Goal: Task Accomplishment & Management: Manage account settings

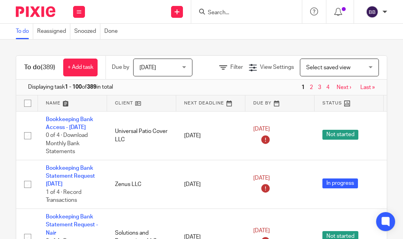
click at [231, 15] on input "Search" at bounding box center [242, 12] width 71 height 7
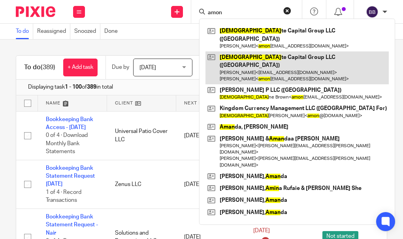
type input "amon"
click at [252, 51] on link at bounding box center [296, 67] width 183 height 33
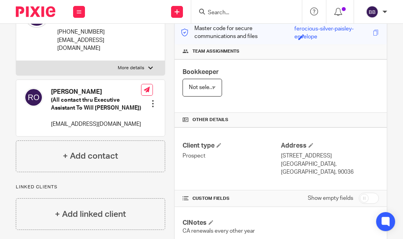
scroll to position [118, 0]
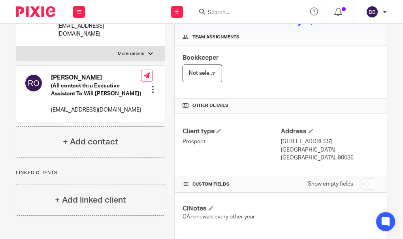
click at [359, 179] on input "checkbox" at bounding box center [369, 183] width 20 height 11
checkbox input "true"
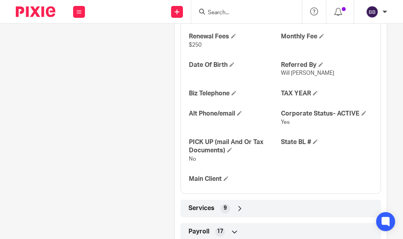
scroll to position [434, 0]
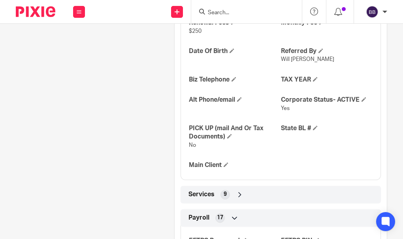
click at [349, 189] on div "Services 9" at bounding box center [280, 194] width 188 height 13
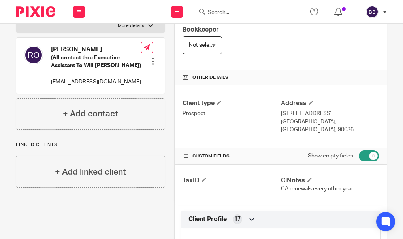
scroll to position [158, 0]
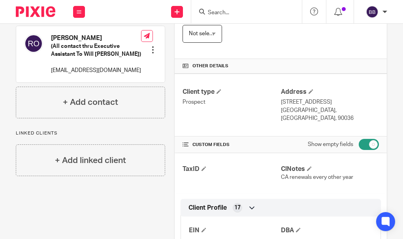
click at [238, 13] on input "Search" at bounding box center [242, 12] width 71 height 7
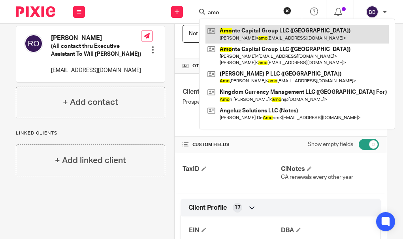
type input "amo"
click at [274, 34] on link at bounding box center [296, 34] width 183 height 18
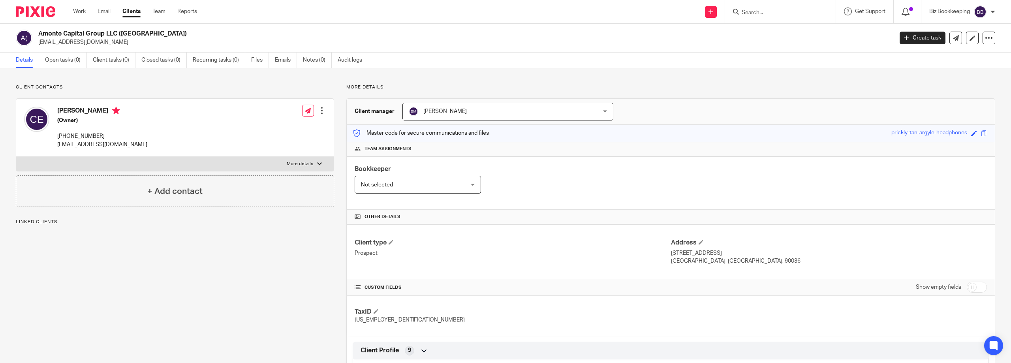
click at [402, 238] on input "checkbox" at bounding box center [977, 287] width 20 height 11
checkbox input "true"
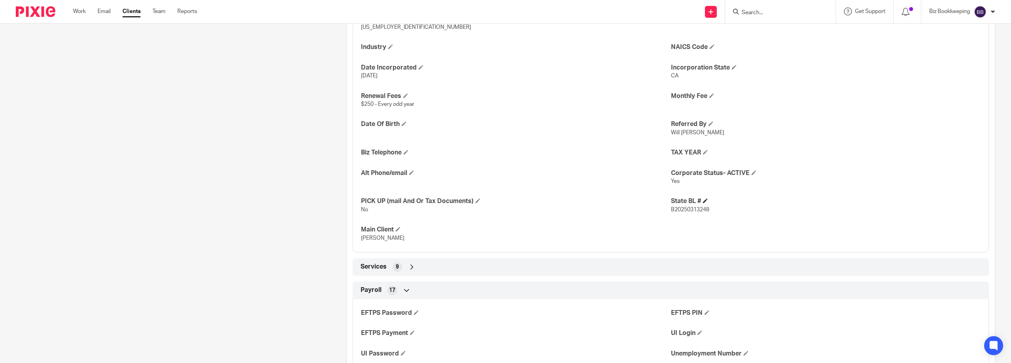
scroll to position [355, 0]
click at [402, 238] on div "Services 9" at bounding box center [671, 265] width 624 height 13
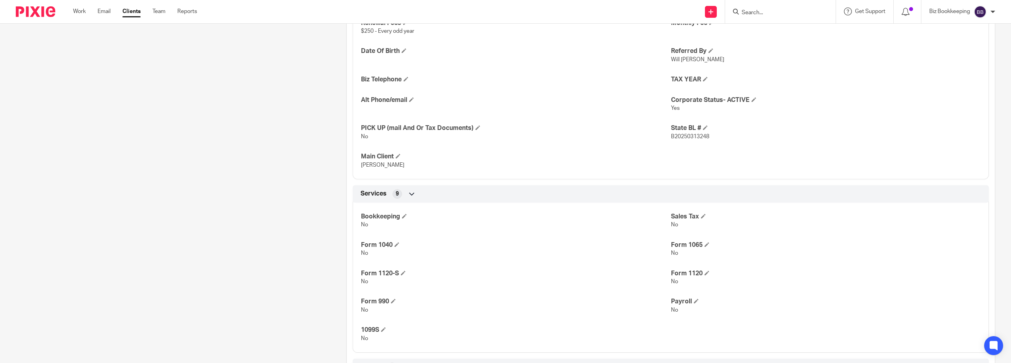
scroll to position [434, 0]
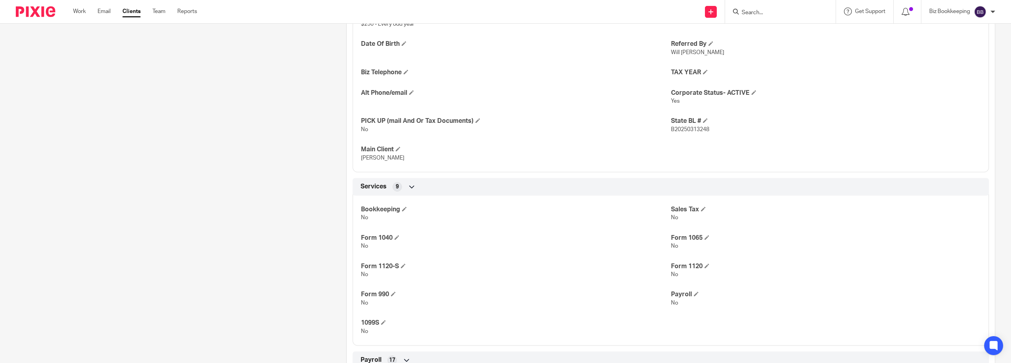
click at [402, 14] on input "Search" at bounding box center [776, 12] width 71 height 7
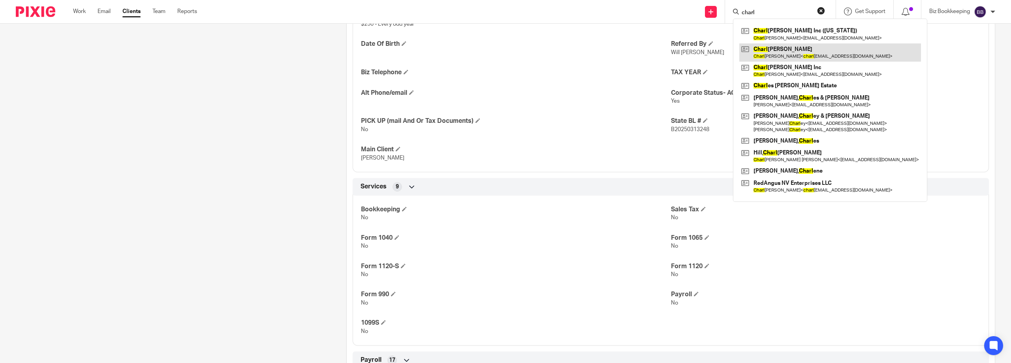
type input "charl"
click at [402, 53] on link at bounding box center [830, 52] width 182 height 18
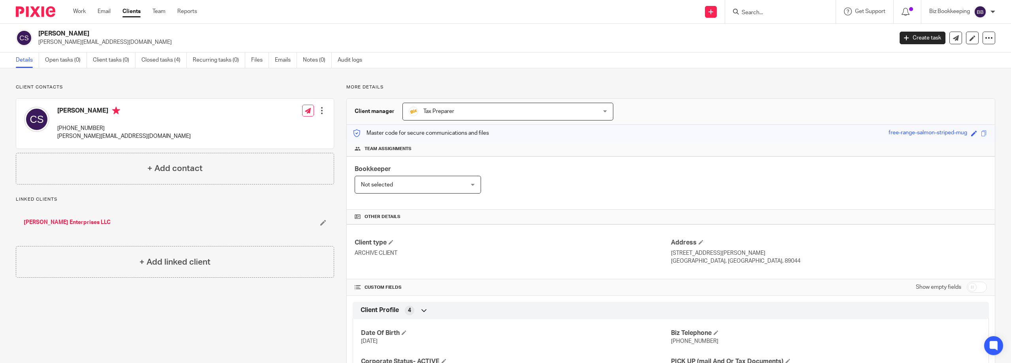
click at [40, 9] on img at bounding box center [35, 11] width 39 height 11
